Goal: Information Seeking & Learning: Learn about a topic

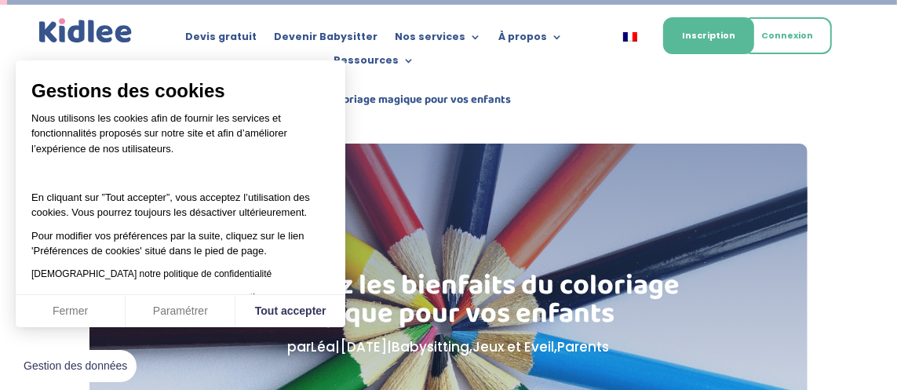
scroll to position [145, 0]
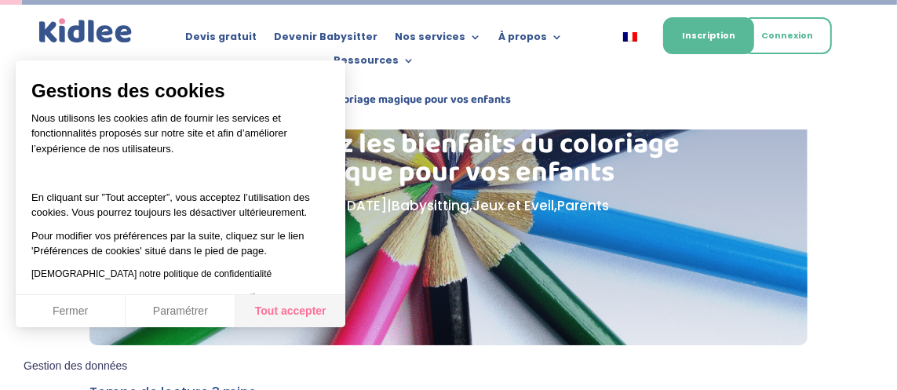
click at [312, 309] on button "Tout accepter" at bounding box center [290, 311] width 110 height 33
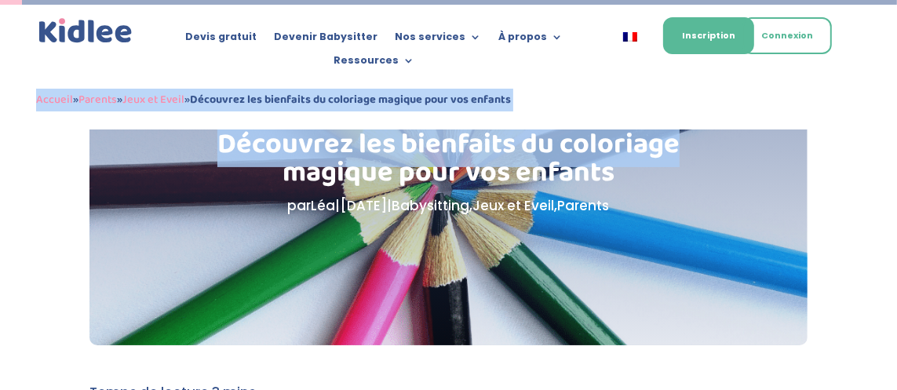
drag, startPoint x: 893, startPoint y: 31, endPoint x: 904, endPoint y: 27, distance: 11.2
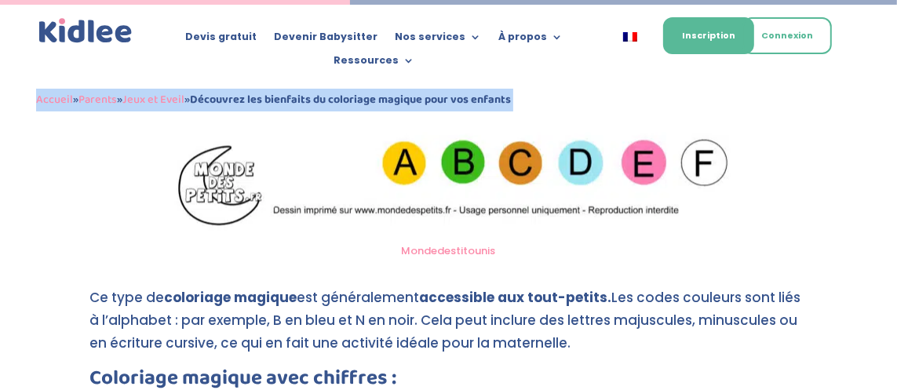
scroll to position [2318, 0]
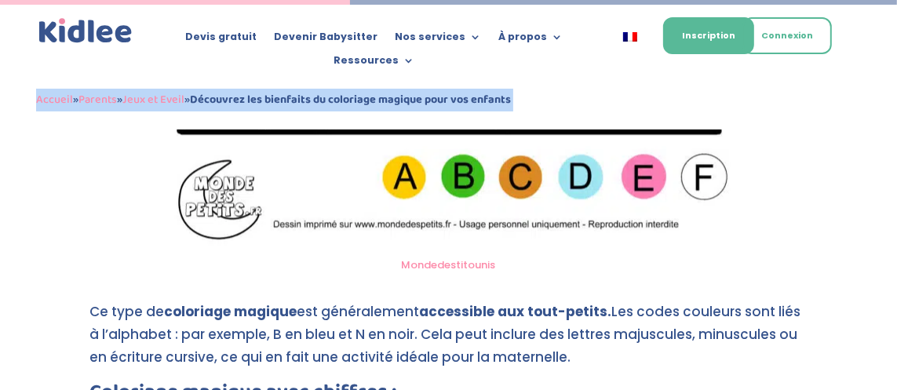
click at [560, 121] on div "Accueil » Parents » Jeux et Eveil » Découvrez les bienfaits du coloriage magiqu…" at bounding box center [449, 100] width 826 height 59
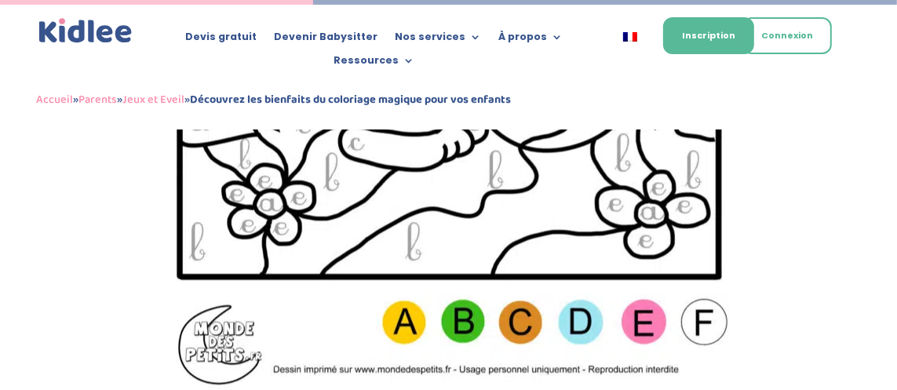
scroll to position [2060, 0]
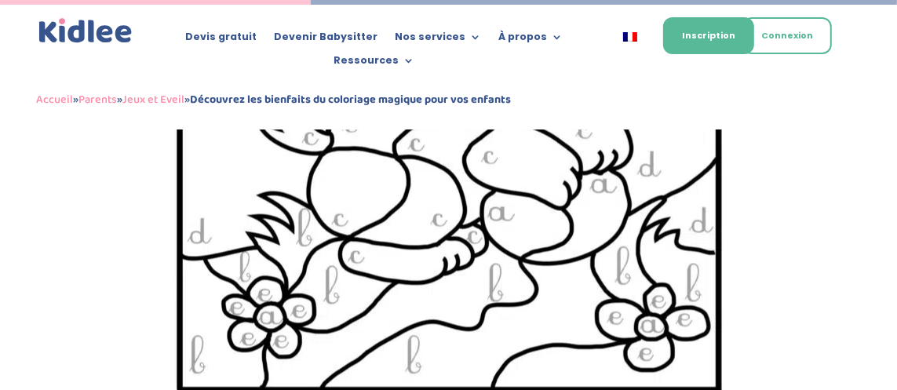
click at [517, 241] on img at bounding box center [448, 106] width 568 height 804
click at [509, 298] on img at bounding box center [448, 106] width 568 height 804
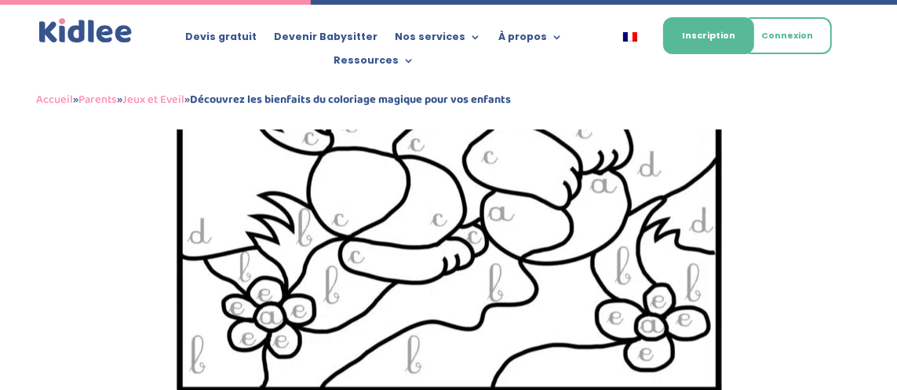
click at [641, 210] on img at bounding box center [448, 106] width 568 height 804
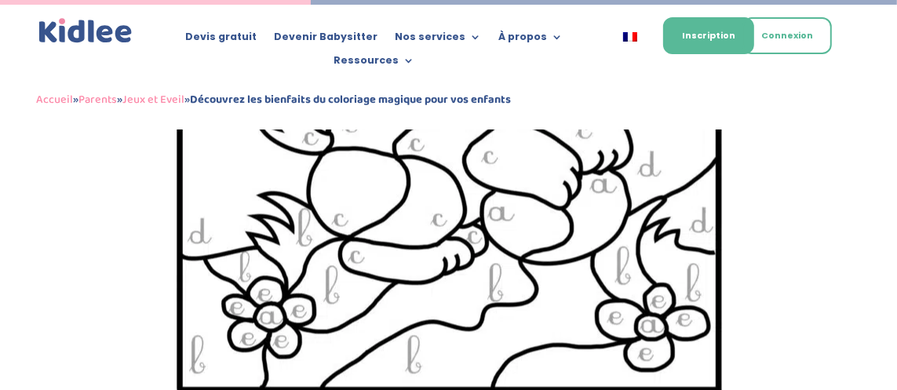
click at [641, 210] on img at bounding box center [448, 106] width 568 height 804
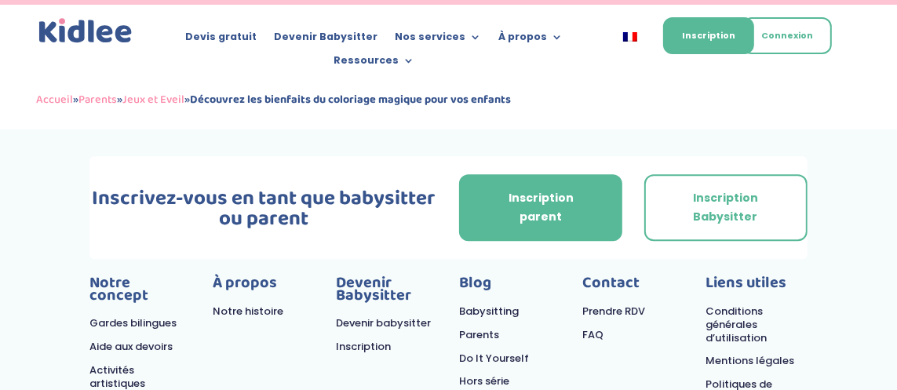
scroll to position [7008, 0]
